Goal: Check status: Check status

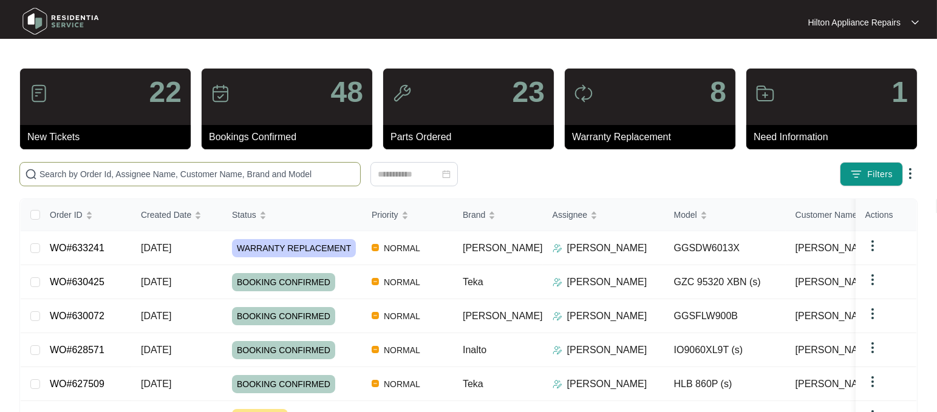
click at [78, 171] on input "text" at bounding box center [197, 174] width 316 height 13
paste input "WO#623909"
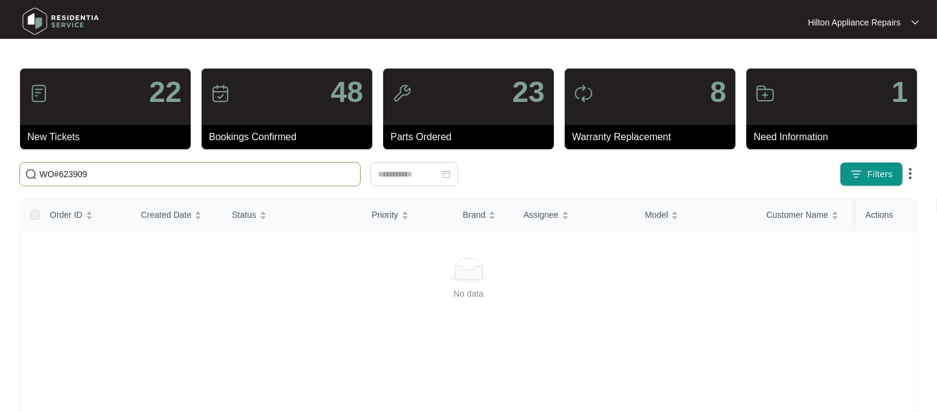
click at [58, 174] on input "WO#623909" at bounding box center [197, 174] width 316 height 13
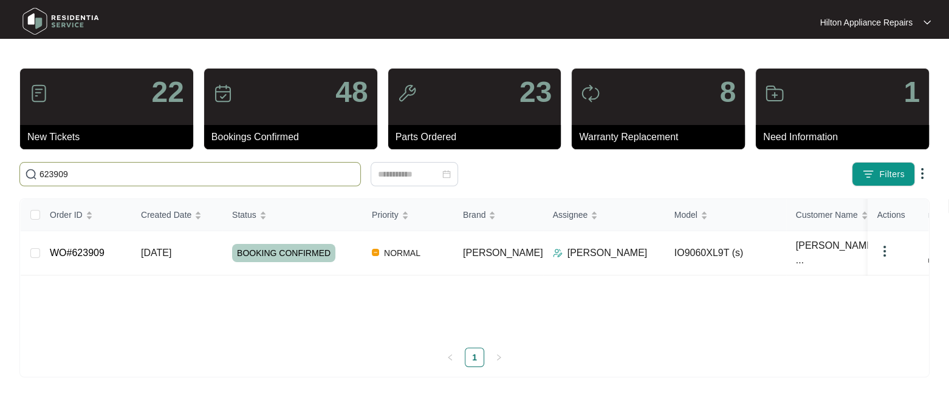
click at [80, 172] on input "623909" at bounding box center [197, 174] width 316 height 13
type input "623909"
click at [153, 254] on span "[DATE]" at bounding box center [156, 253] width 30 height 10
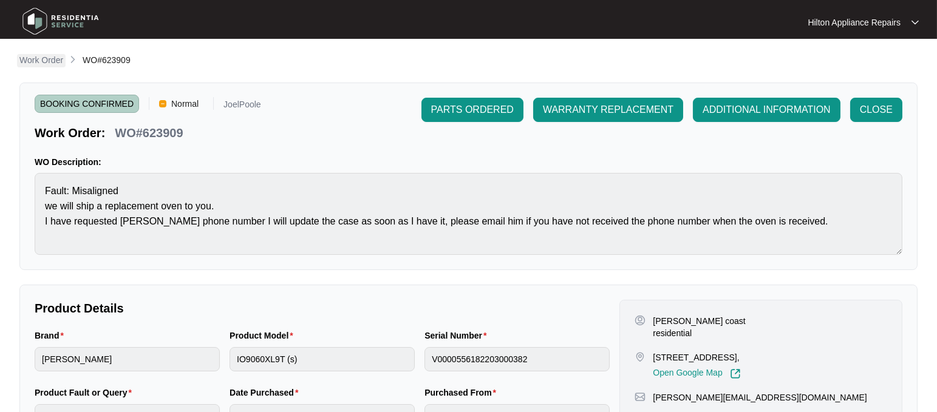
click at [28, 60] on p "Work Order" at bounding box center [41, 60] width 44 height 12
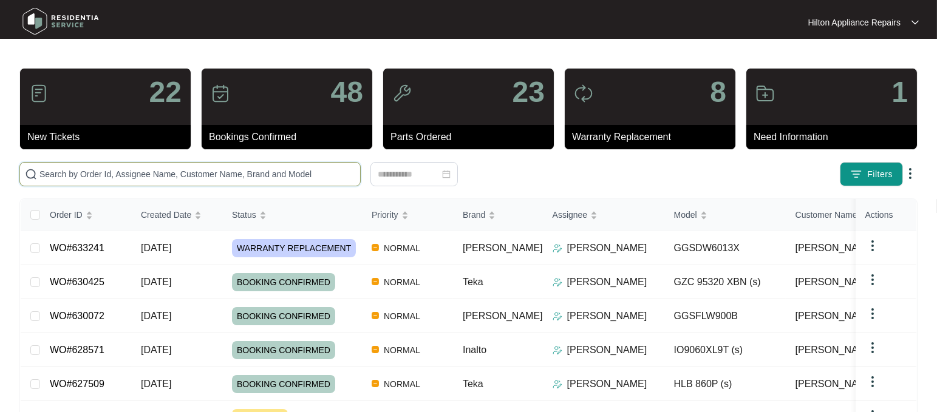
click at [55, 175] on input "text" at bounding box center [197, 174] width 316 height 13
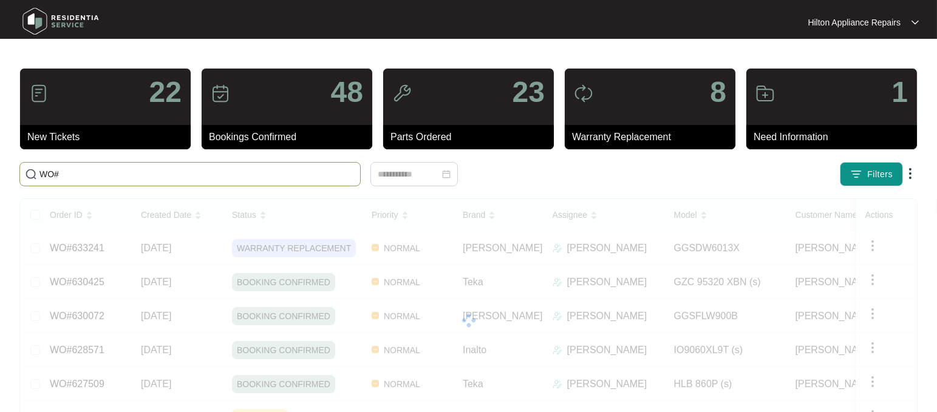
paste input "2B [PERSON_NAME]"
type input "WO#2B Du Maurier"
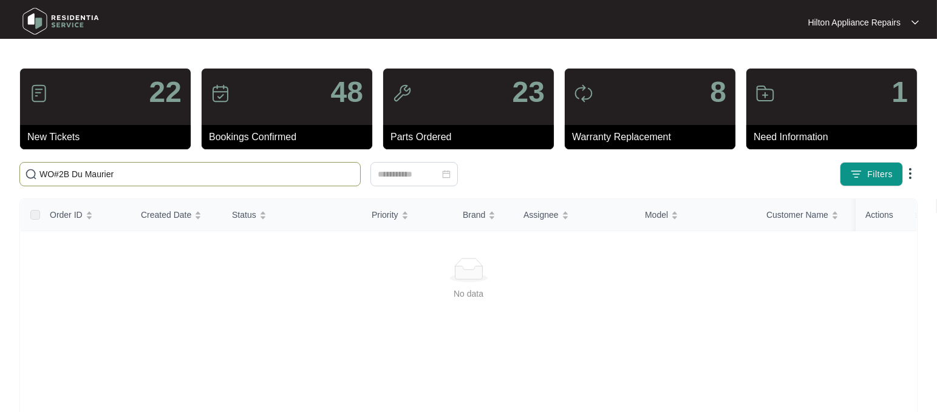
drag, startPoint x: 134, startPoint y: 179, endPoint x: 8, endPoint y: 176, distance: 126.4
click at [8, 176] on main "22 New Tickets 48 Bookings Confirmed 23 Parts Ordered 8 Warranty Replacement 1 …" at bounding box center [468, 286] width 937 height 572
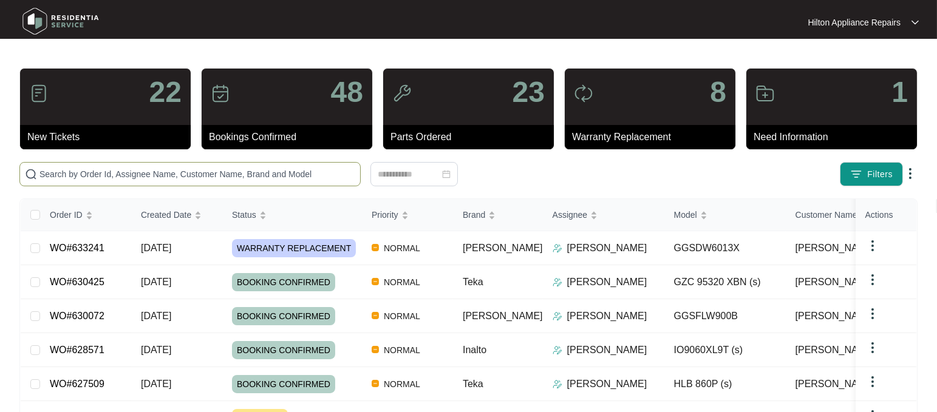
click at [74, 178] on input "text" at bounding box center [197, 174] width 316 height 13
paste input "WO#631261"
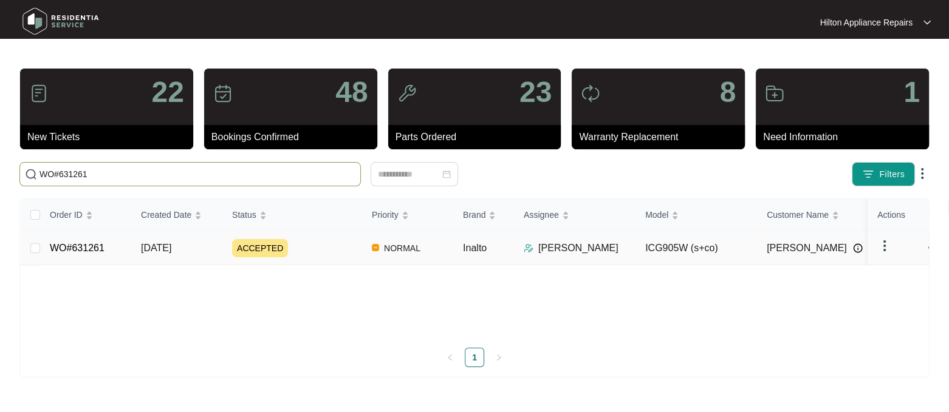
type input "WO#631261"
click at [161, 247] on span "[DATE]" at bounding box center [156, 248] width 30 height 10
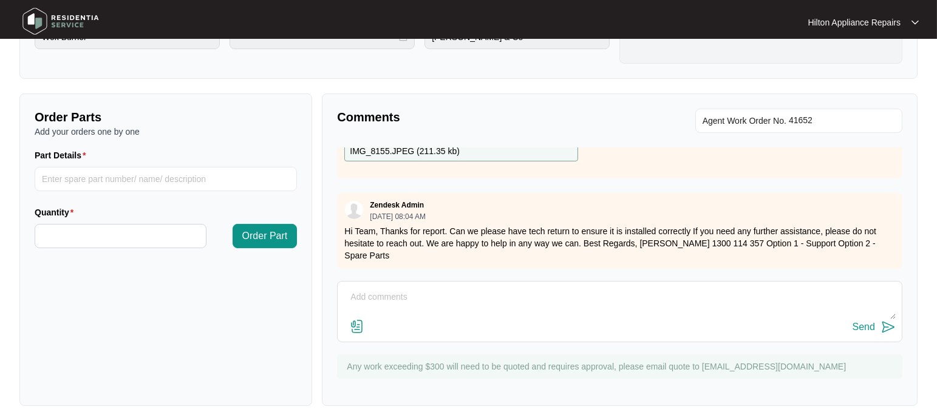
scroll to position [392, 0]
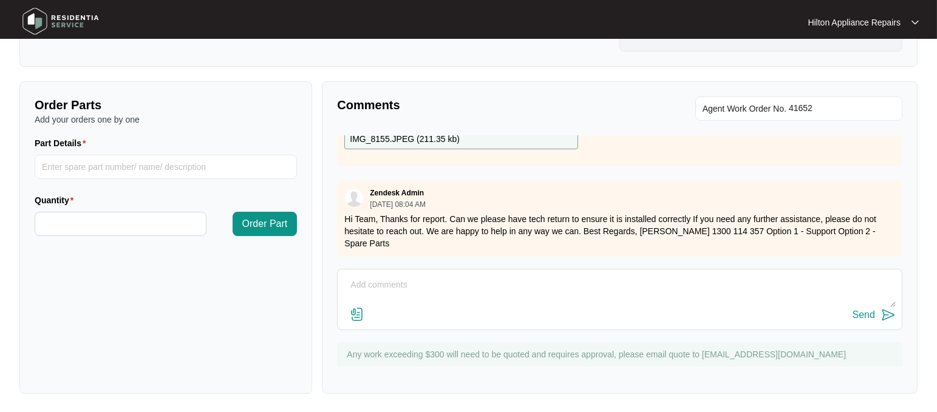
click at [394, 288] on textarea at bounding box center [620, 292] width 552 height 32
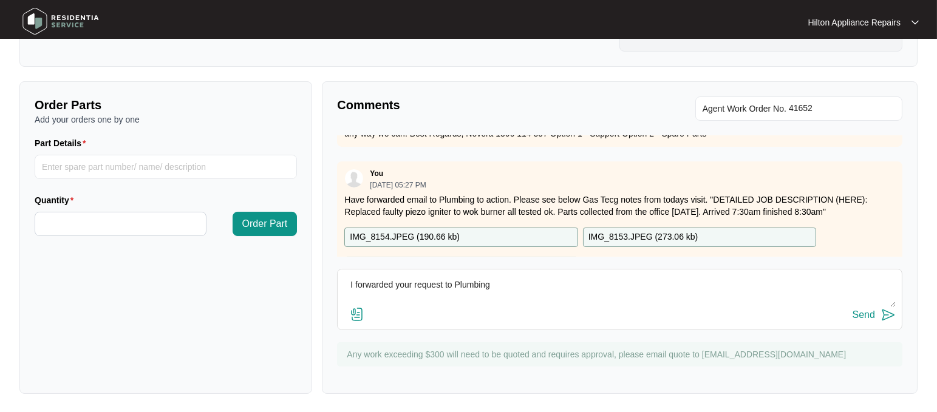
scroll to position [334, 0]
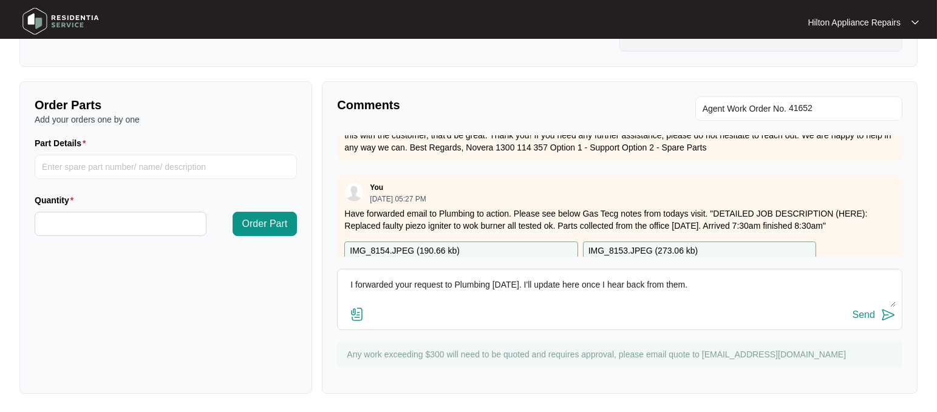
type textarea "I forwarded your request to Plumbing [DATE]. I'll update here once I hear back …"
click at [856, 311] on div "Send" at bounding box center [864, 315] width 22 height 11
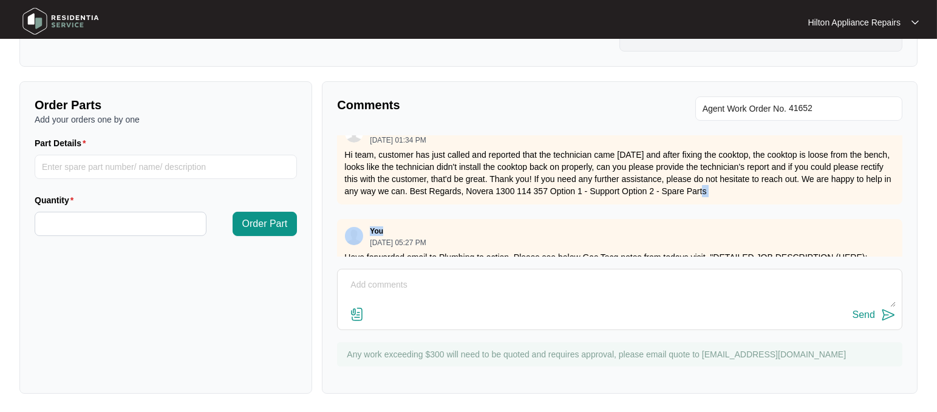
scroll to position [312, 0]
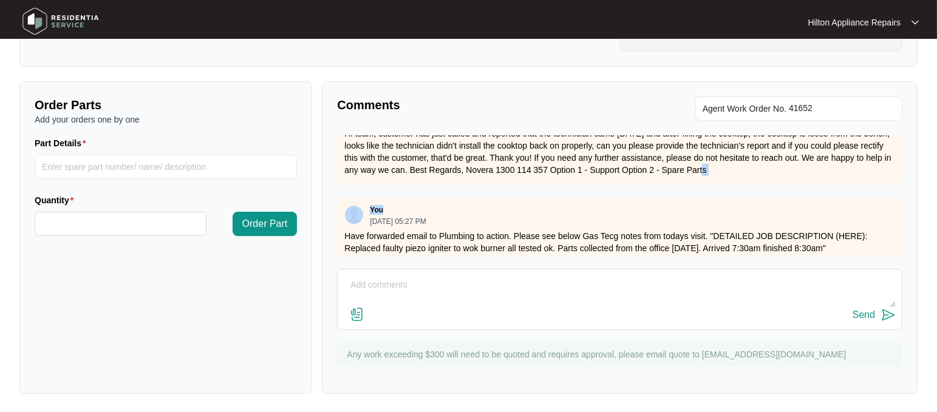
drag, startPoint x: 720, startPoint y: 234, endPoint x: 664, endPoint y: 199, distance: 66.9
click at [431, 203] on div "Zendesk Admin [DATE] 12:23 PM please call [PHONE_NUMBER] - [PERSON_NAME] (for a…" at bounding box center [620, 195] width 566 height 121
click at [718, 203] on div "Zendesk Admin [DATE] 12:23 PM please call [PHONE_NUMBER] - [PERSON_NAME] (for a…" at bounding box center [620, 195] width 566 height 121
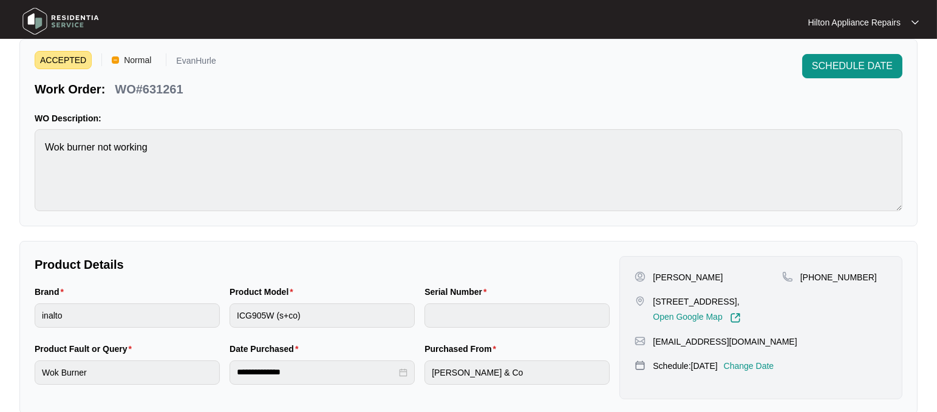
scroll to position [0, 0]
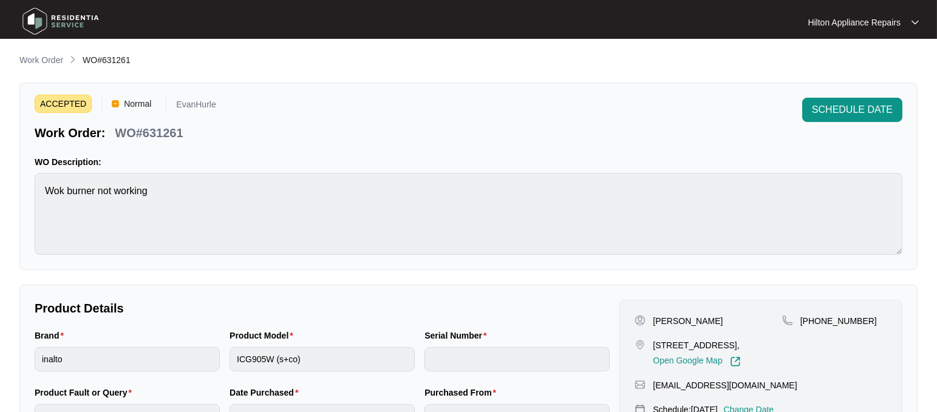
click at [42, 55] on p "Work Order" at bounding box center [41, 60] width 44 height 12
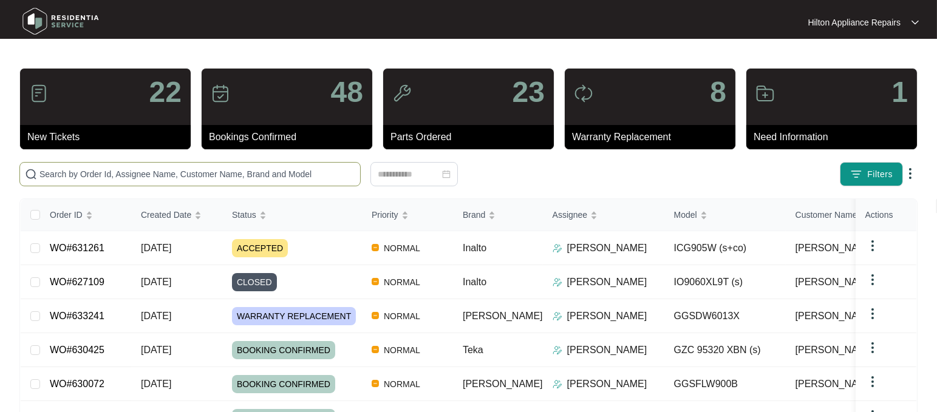
click at [52, 173] on input "text" at bounding box center [197, 174] width 316 height 13
paste input "630066"
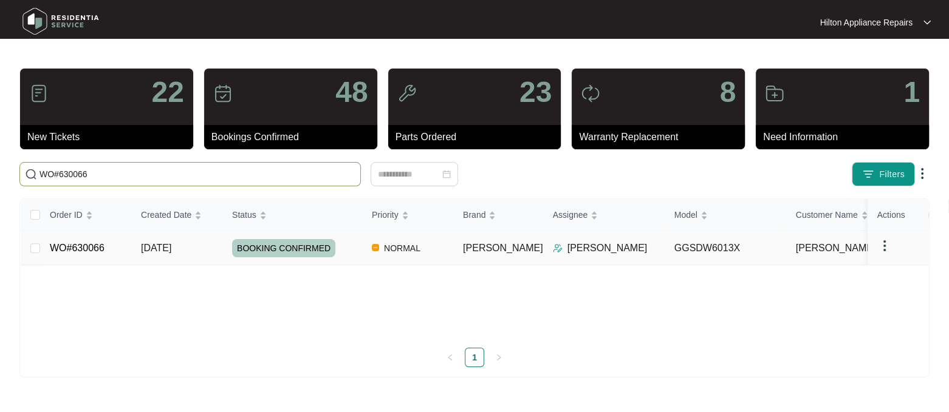
type input "WO#630066"
click at [157, 244] on span "[DATE]" at bounding box center [156, 248] width 30 height 10
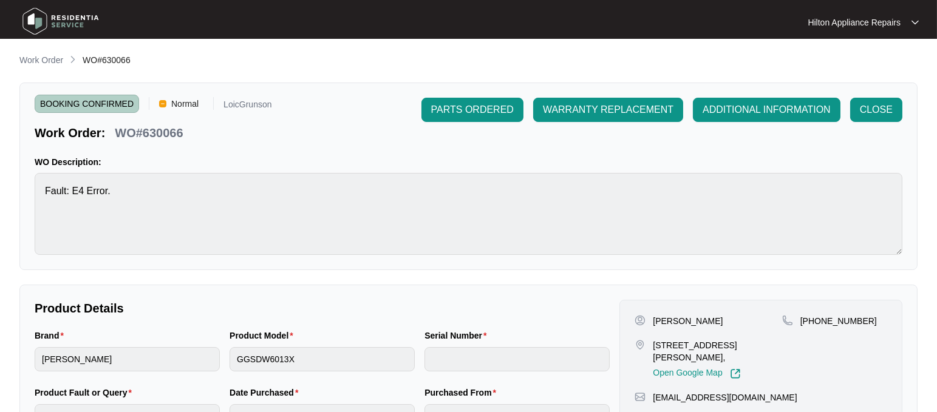
drag, startPoint x: 30, startPoint y: 57, endPoint x: 36, endPoint y: 58, distance: 6.1
click at [30, 57] on p "Work Order" at bounding box center [41, 60] width 44 height 12
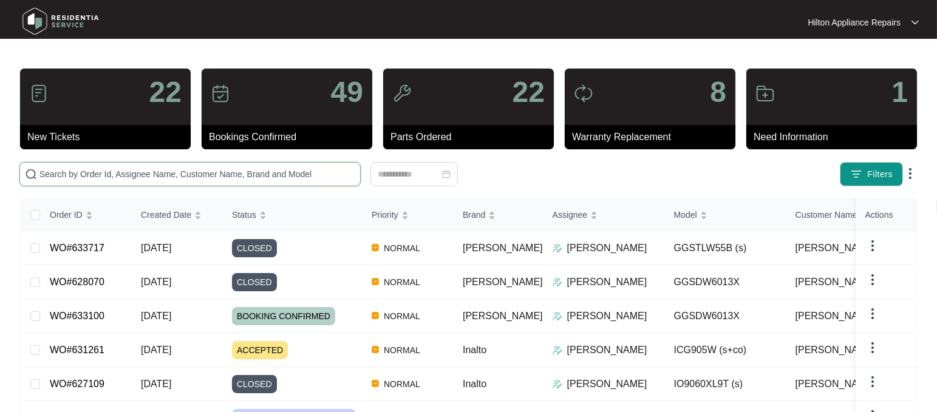
click at [56, 175] on input "text" at bounding box center [197, 174] width 316 height 13
paste input "WO#613888"
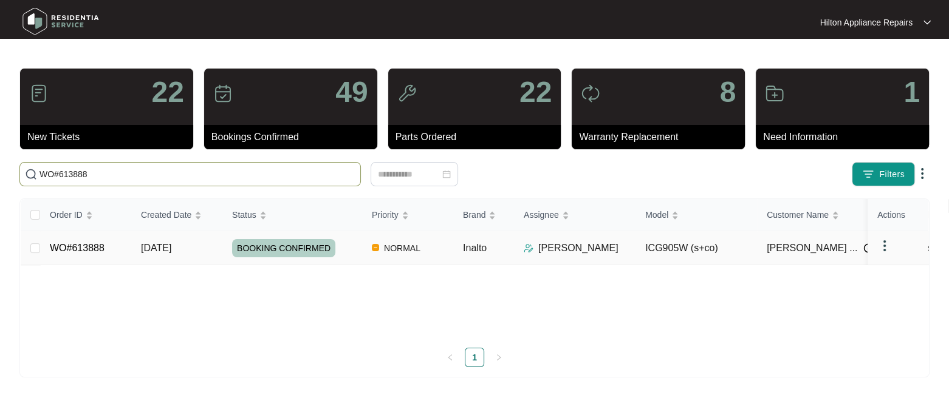
type input "WO#613888"
click at [163, 245] on span "[DATE]" at bounding box center [156, 248] width 30 height 10
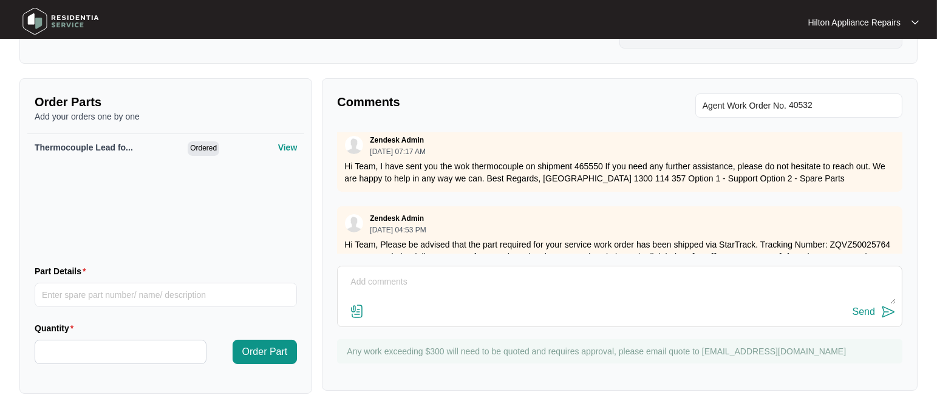
scroll to position [1014, 0]
